Goal: Information Seeking & Learning: Understand process/instructions

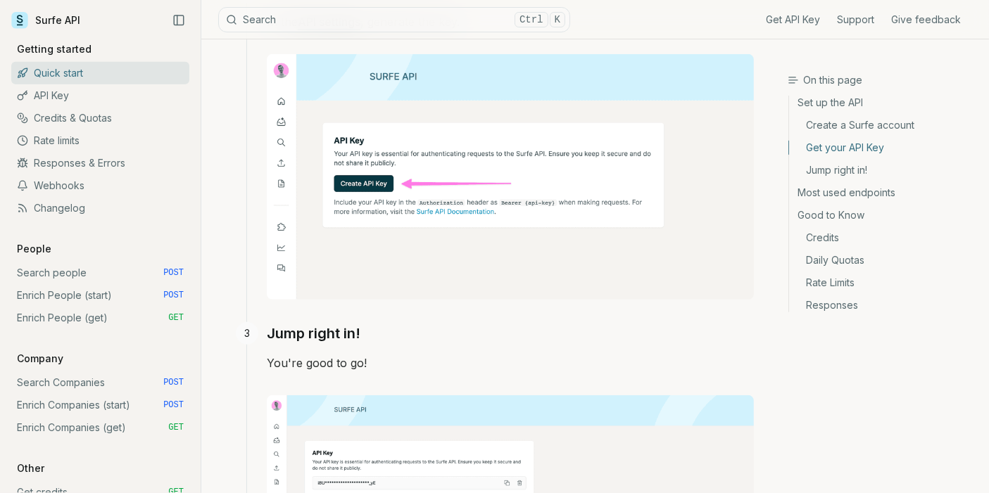
scroll to position [547, 0]
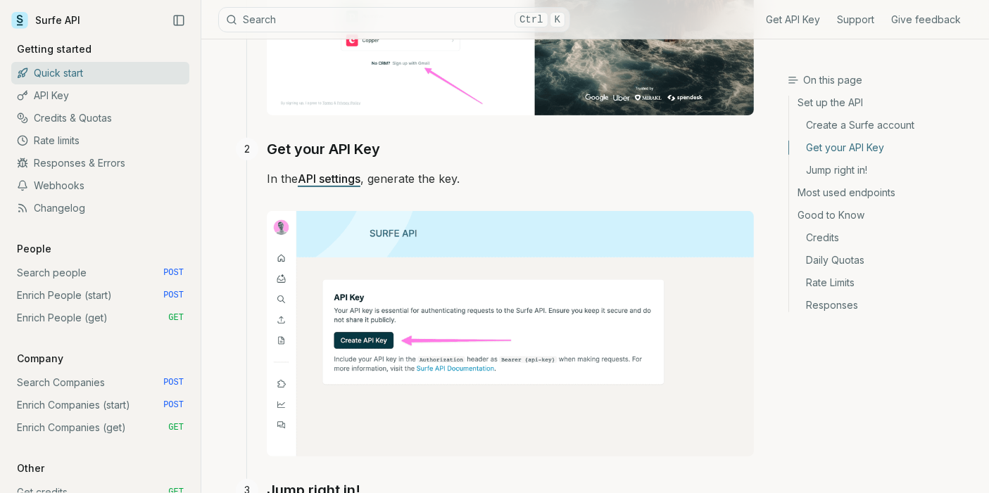
click at [338, 176] on link "API settings" at bounding box center [329, 179] width 63 height 14
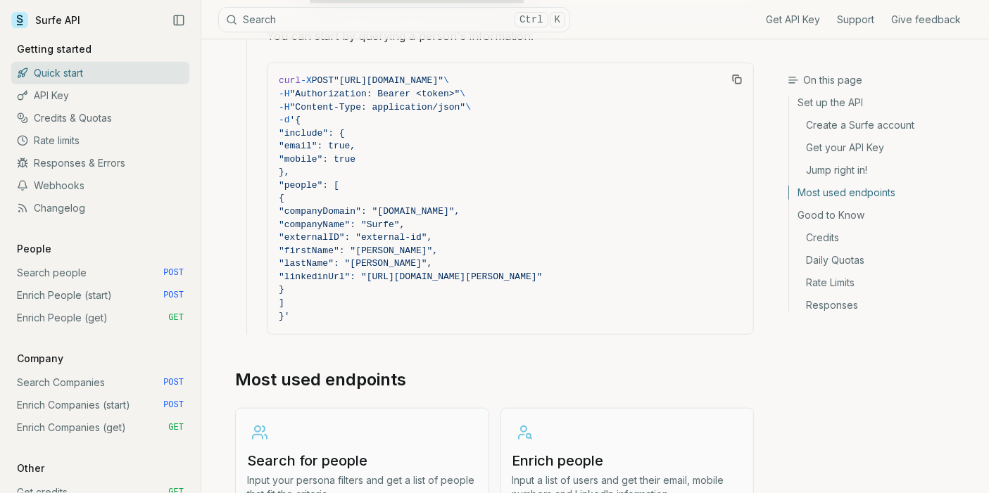
scroll to position [1251, 0]
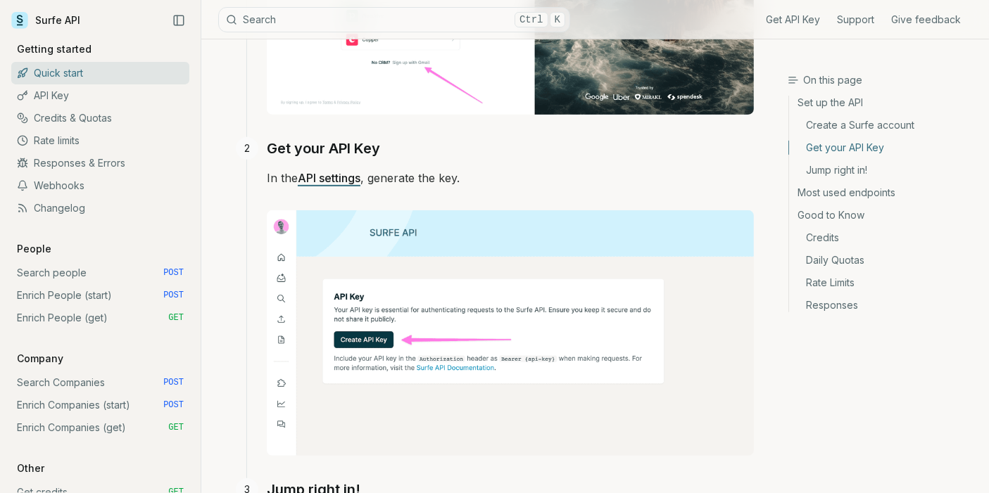
scroll to position [547, 0]
click at [326, 177] on link "API settings" at bounding box center [329, 179] width 63 height 14
